Goal: Find specific page/section: Find specific page/section

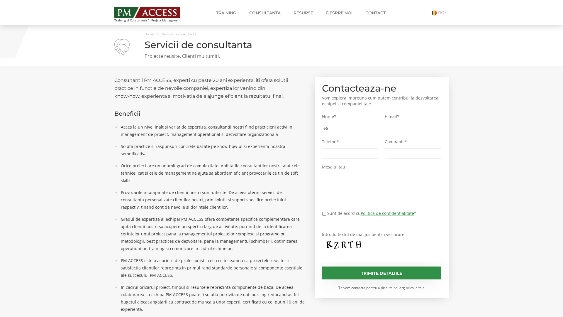
type input "65a"
type input "eba"
type input "d7a"
type input "c8c"
